Goal: Task Accomplishment & Management: Manage account settings

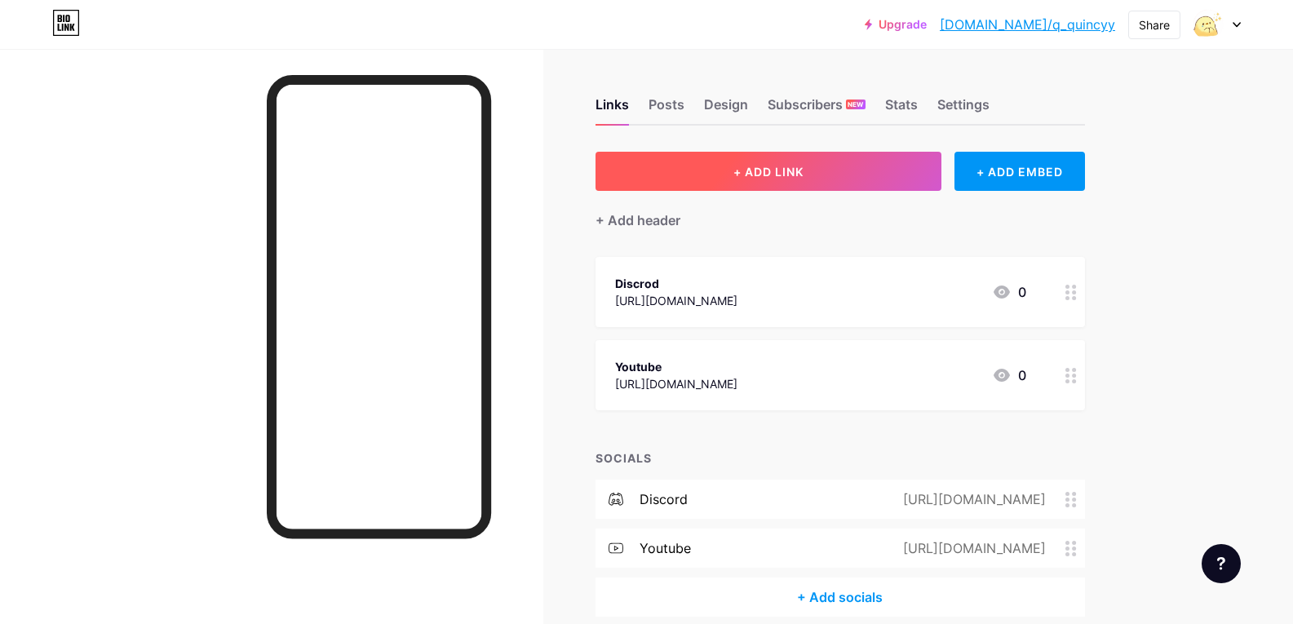
click at [842, 188] on button "+ ADD LINK" at bounding box center [768, 171] width 347 height 39
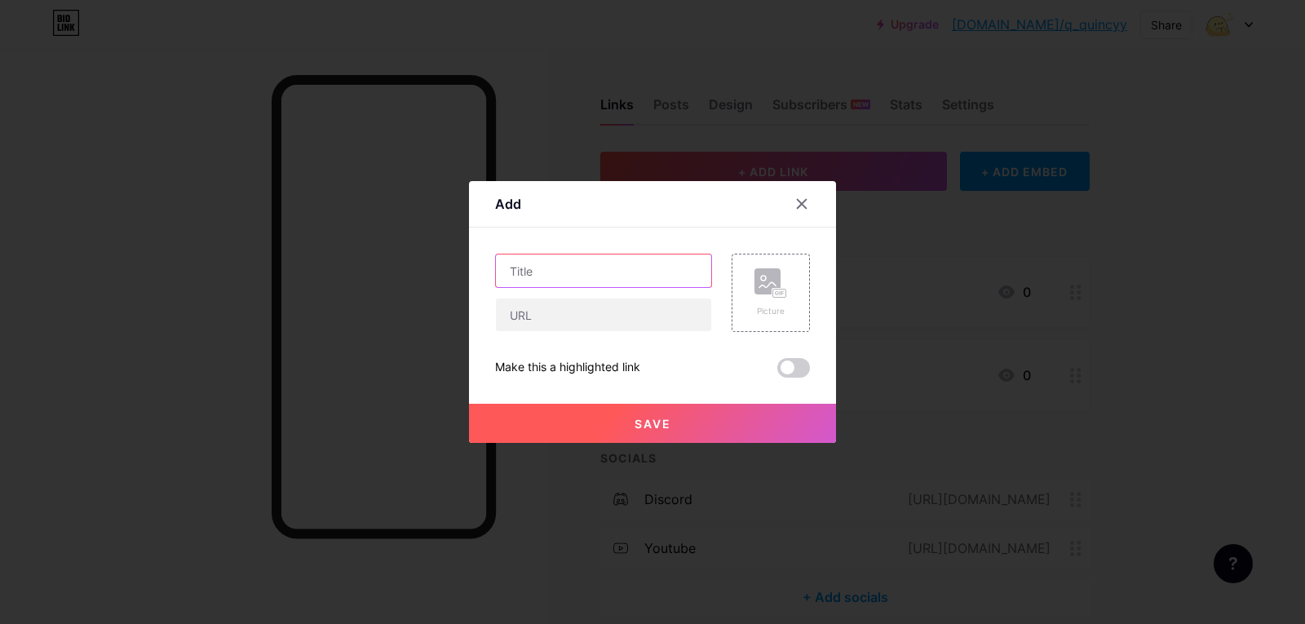
click at [643, 272] on input "text" at bounding box center [603, 270] width 215 height 33
type input "Roblox"
click at [608, 312] on input "text" at bounding box center [603, 315] width 215 height 33
paste input "[URL][DOMAIN_NAME]"
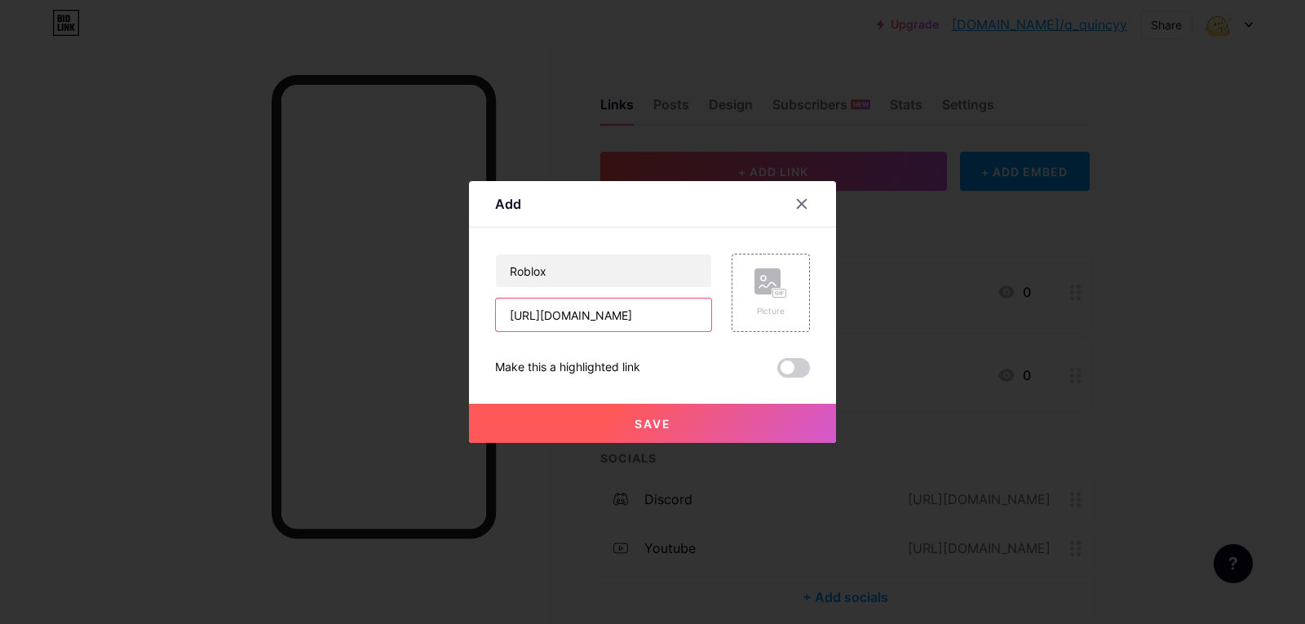
type input "[URL][DOMAIN_NAME]"
click at [720, 437] on button "Save" at bounding box center [652, 423] width 367 height 39
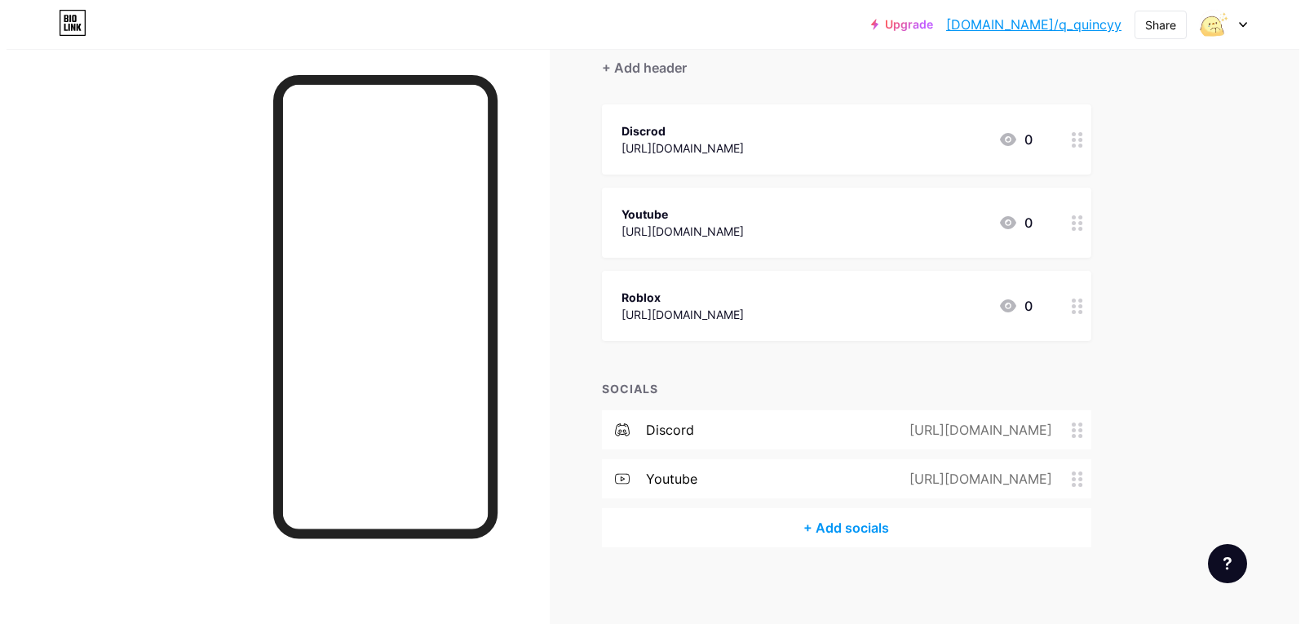
scroll to position [157, 0]
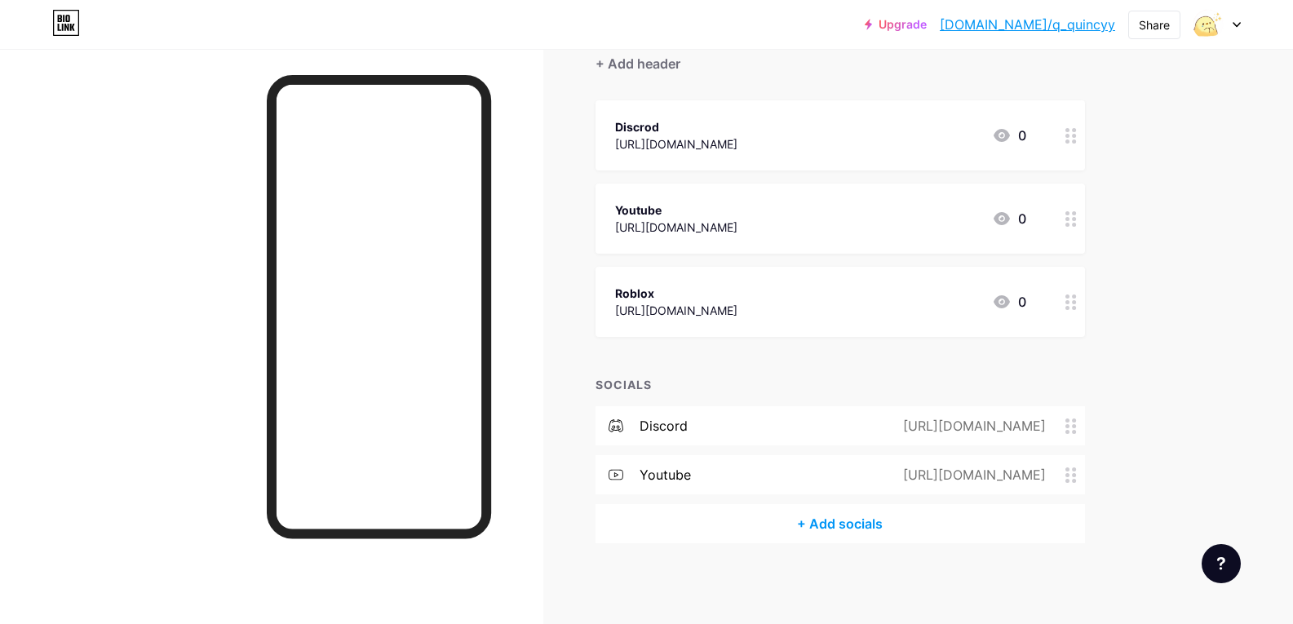
click at [885, 540] on div "+ Add socials" at bounding box center [839, 523] width 489 height 39
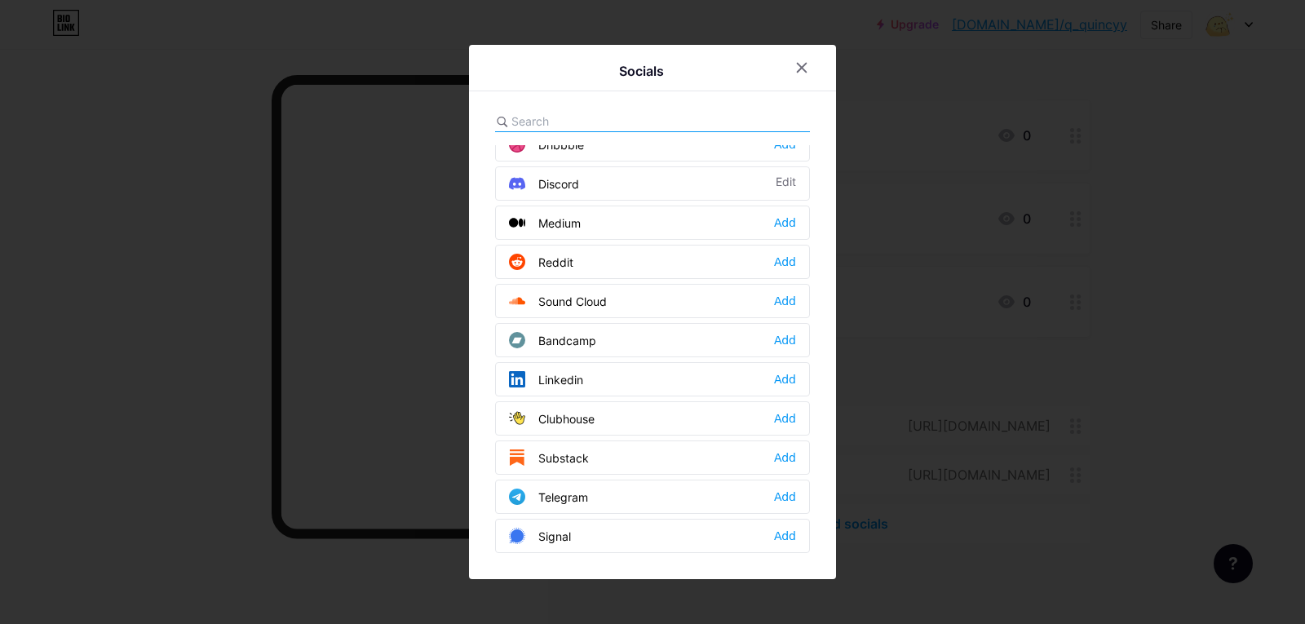
scroll to position [571, 0]
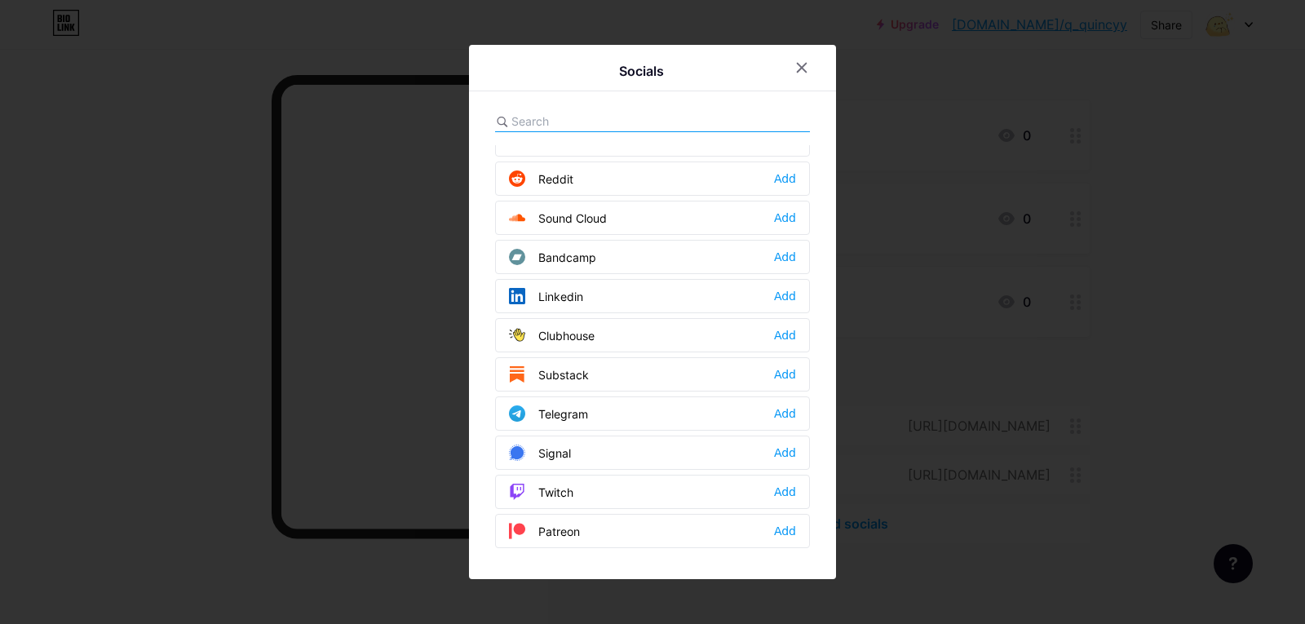
click at [596, 125] on input "text" at bounding box center [601, 121] width 180 height 17
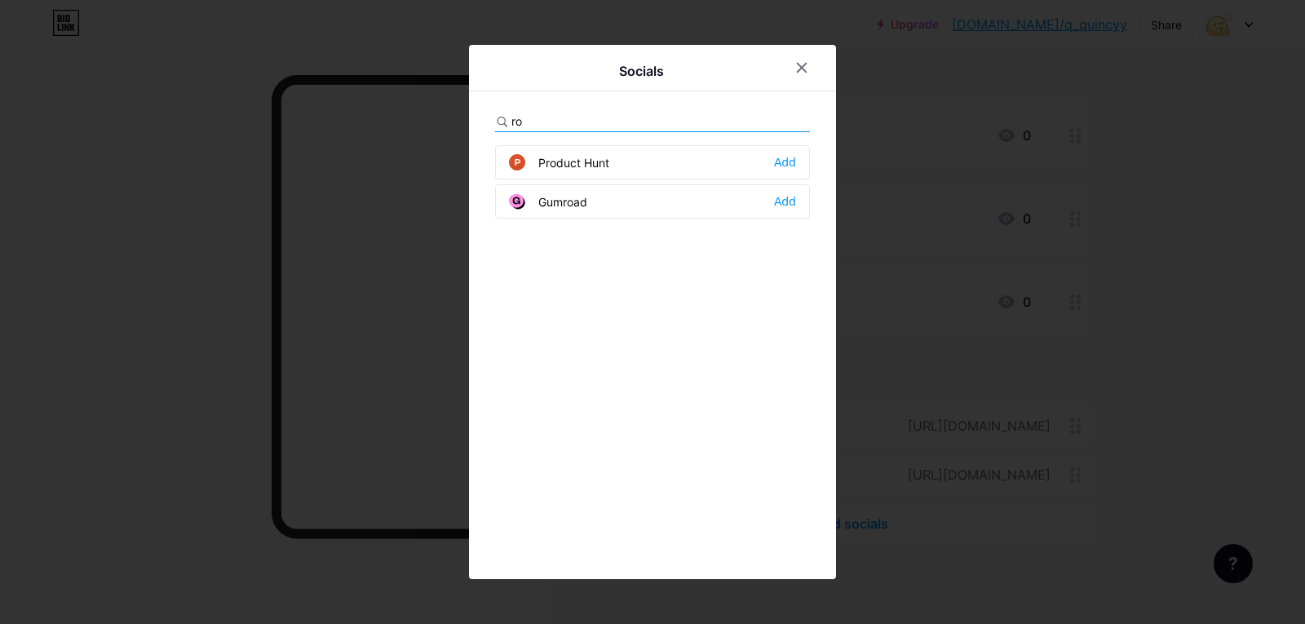
type input "r"
type input "o"
type input "f"
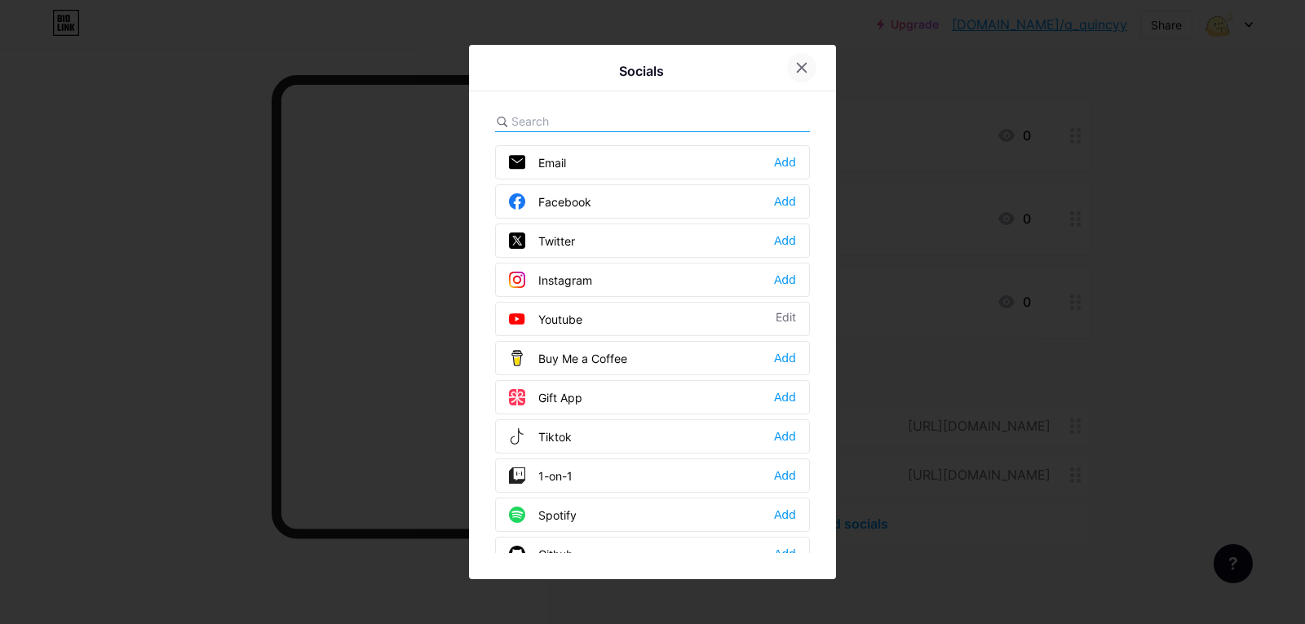
click at [799, 67] on icon at bounding box center [801, 67] width 13 height 13
